Goal: Transaction & Acquisition: Purchase product/service

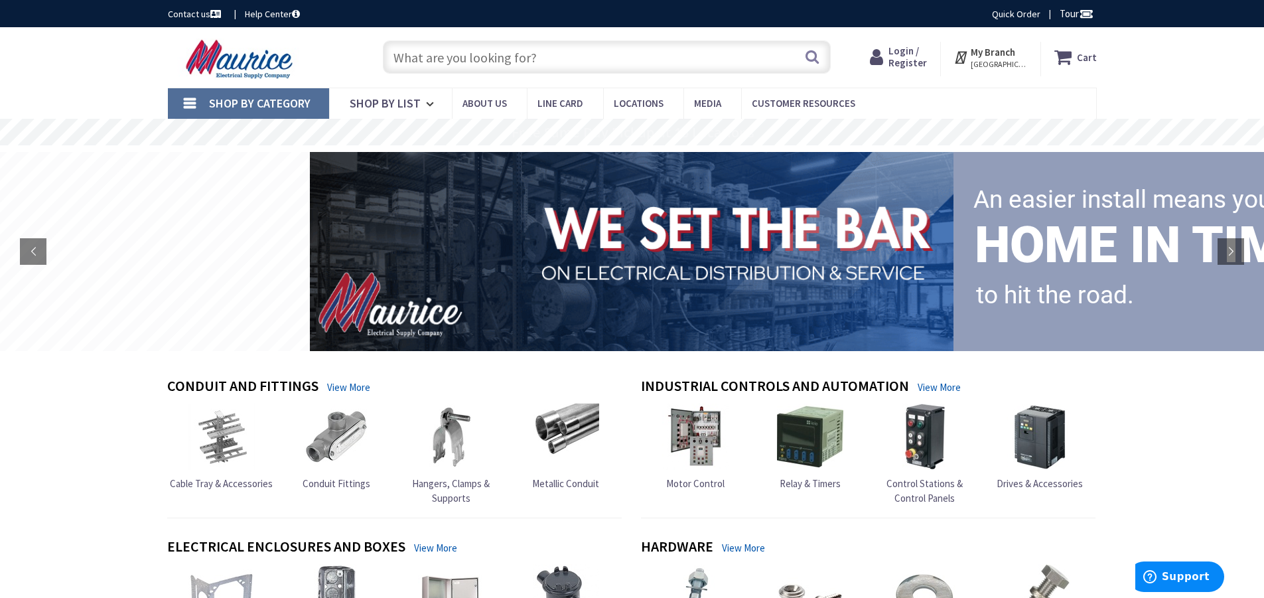
click at [914, 52] on span "Login / Register" at bounding box center [908, 56] width 38 height 25
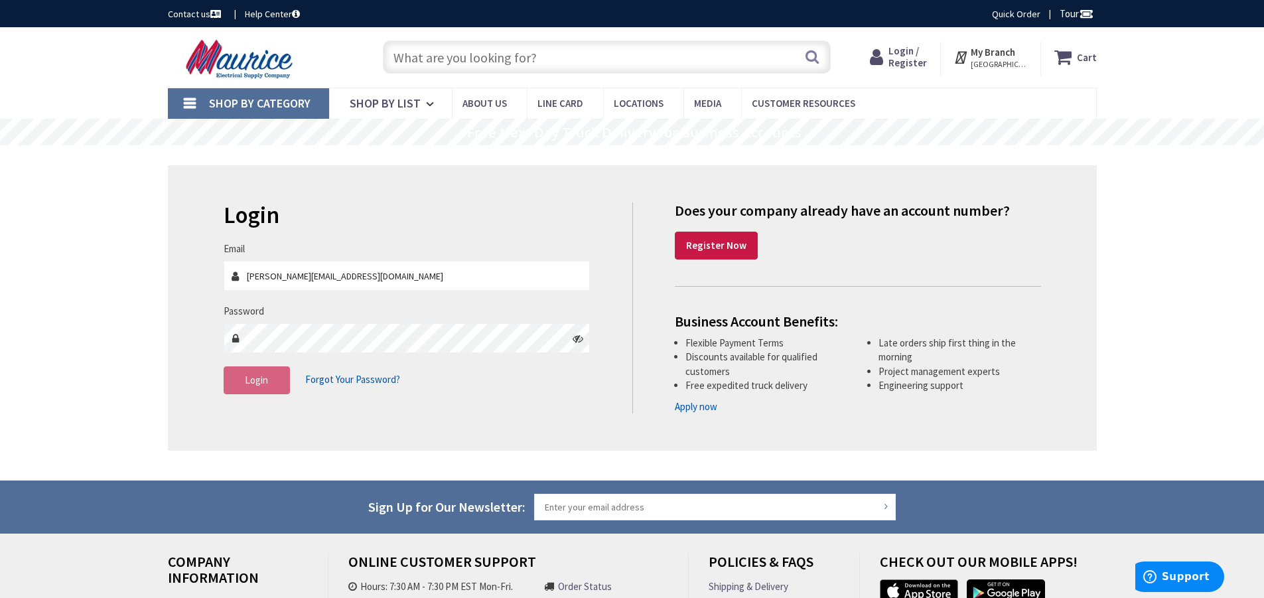
type input "[PERSON_NAME][EMAIL_ADDRESS][DOMAIN_NAME]"
click at [250, 382] on span "Login" at bounding box center [256, 380] width 23 height 13
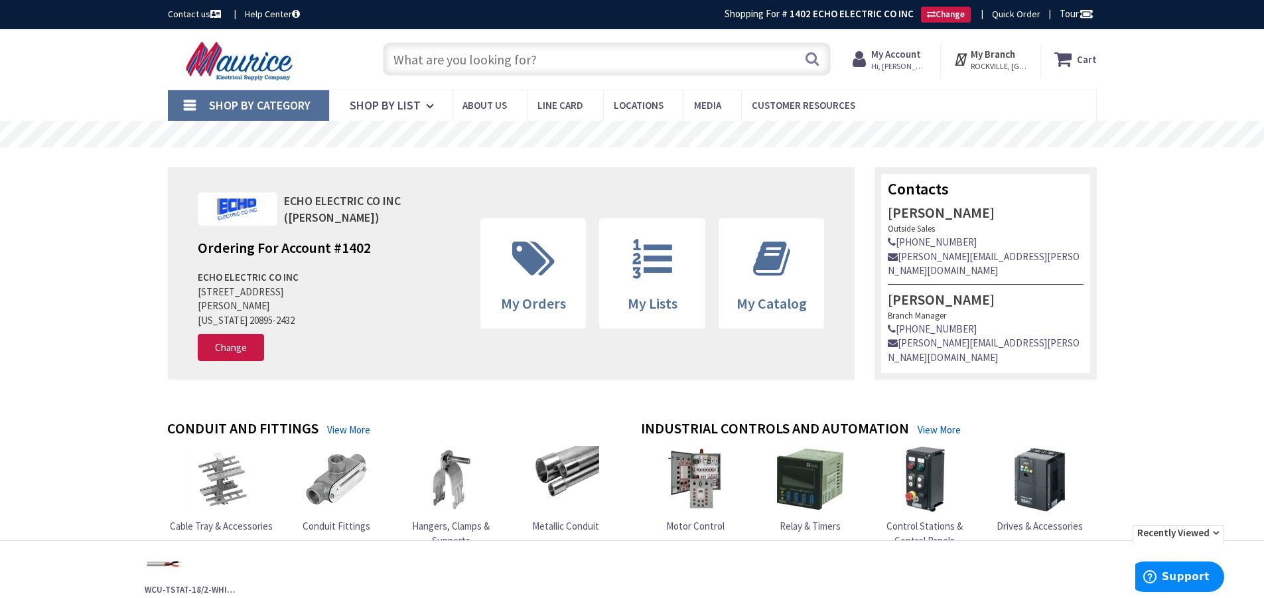
click at [636, 56] on input "text" at bounding box center [607, 58] width 448 height 33
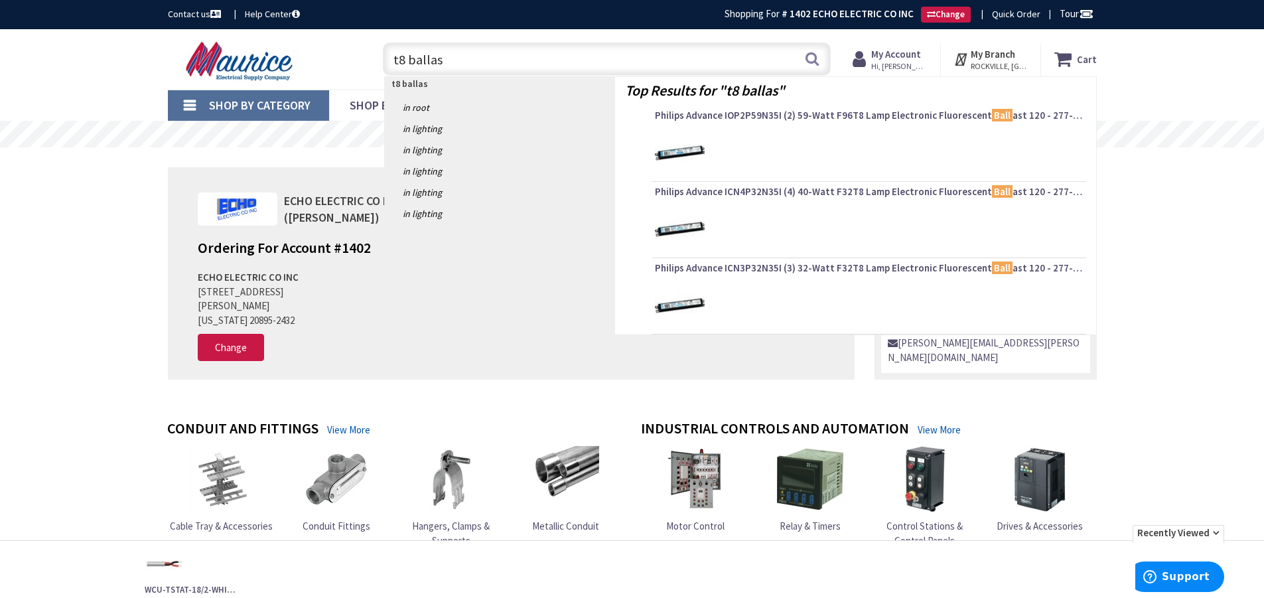
type input "t8 ballast"
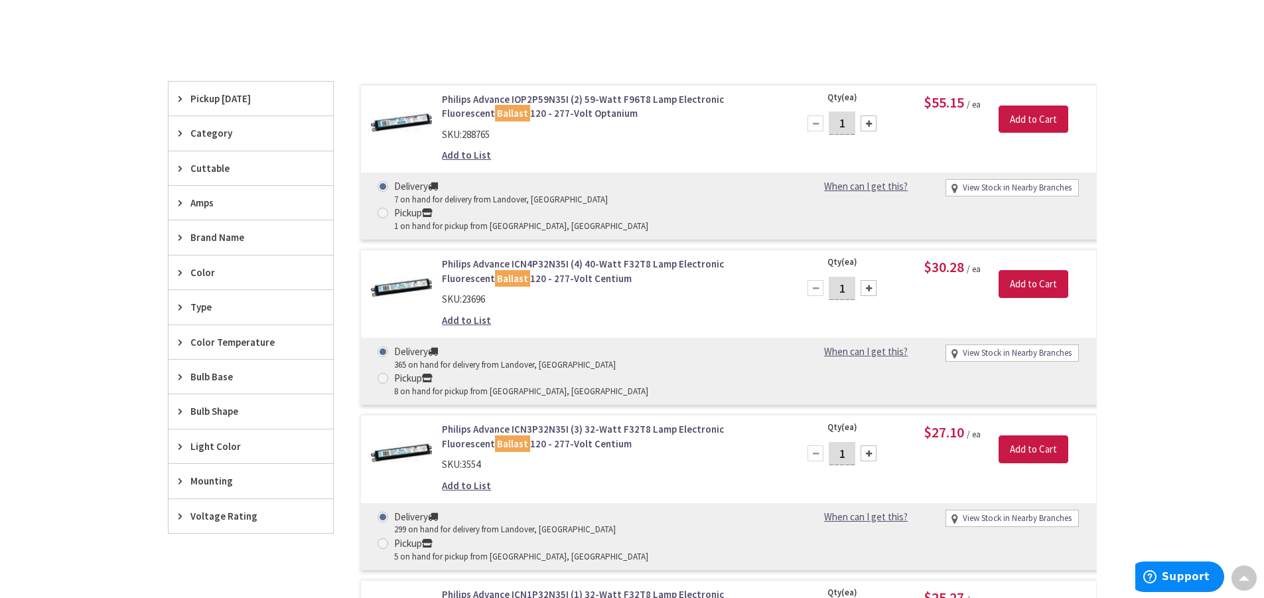
scroll to position [398, 0]
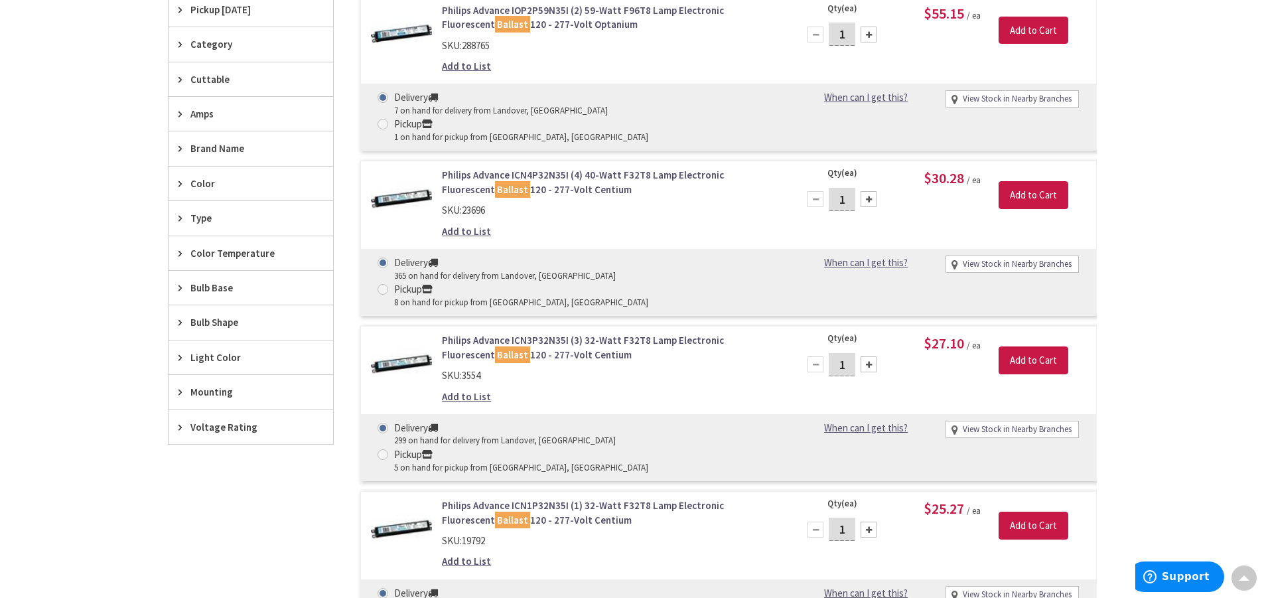
click at [602, 168] on link "Philips Advance ICN4P32N35I (4) 40-Watt F32T8 Lamp Electronic Fluorescent Balla…" at bounding box center [611, 182] width 338 height 29
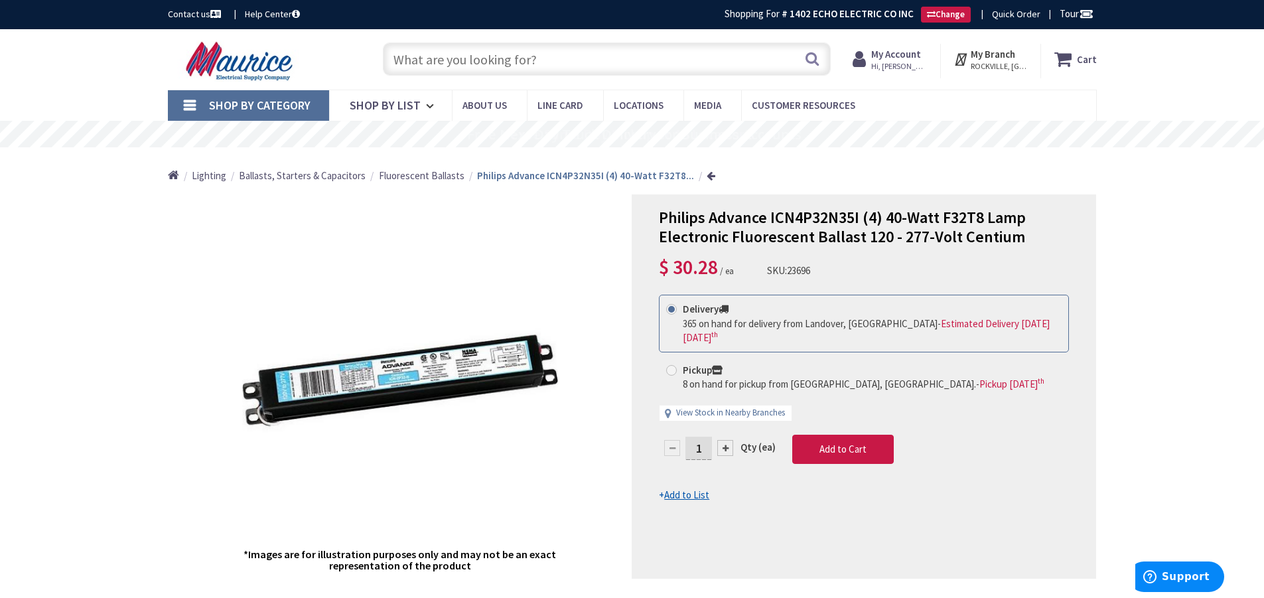
click at [586, 58] on input "text" at bounding box center [607, 58] width 448 height 33
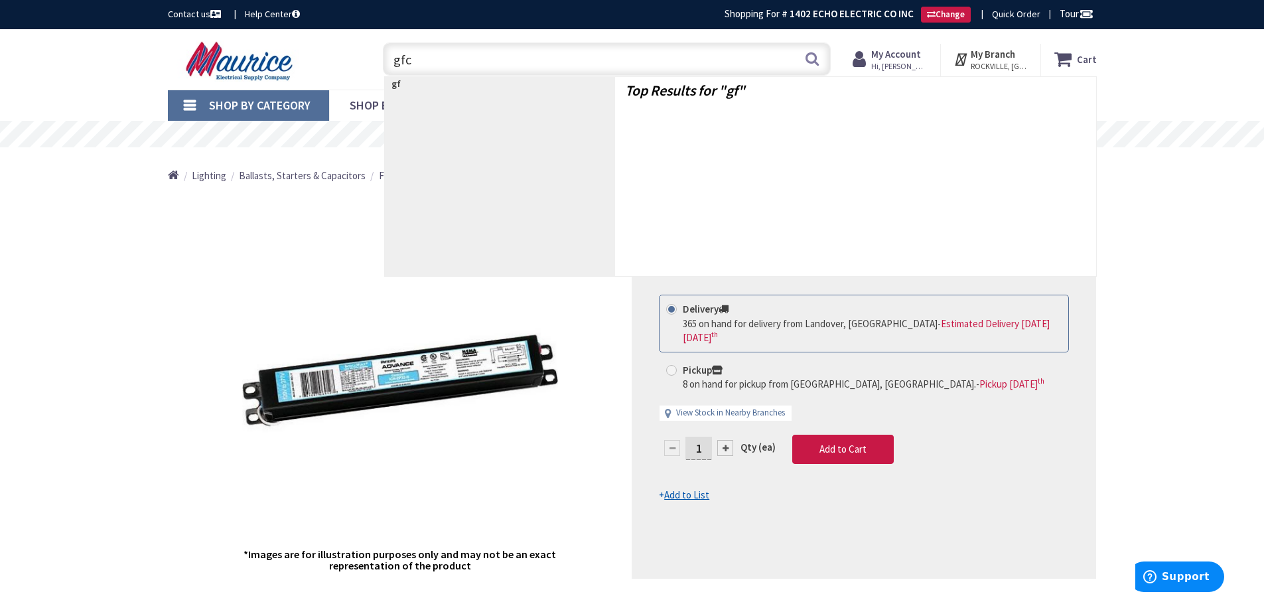
type input "gfci"
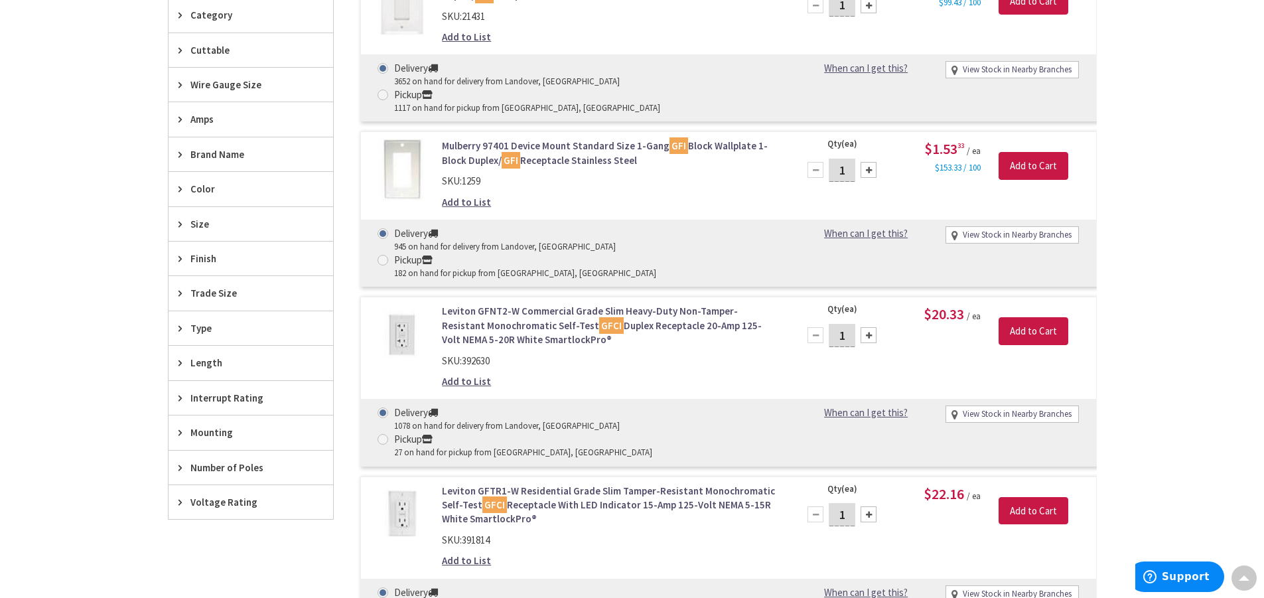
scroll to position [533, 0]
